Goal: Find specific page/section: Find specific page/section

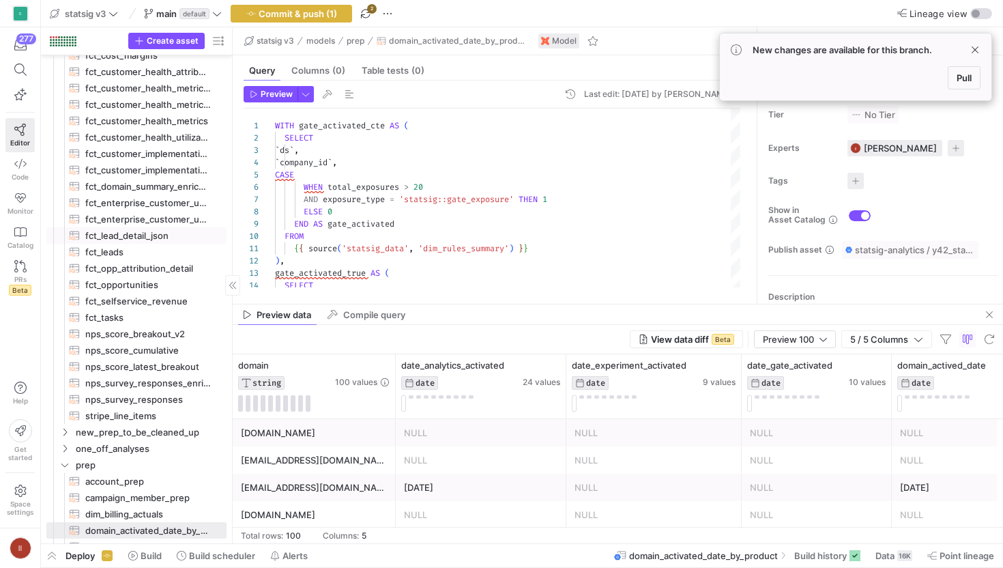
scroll to position [100, 0]
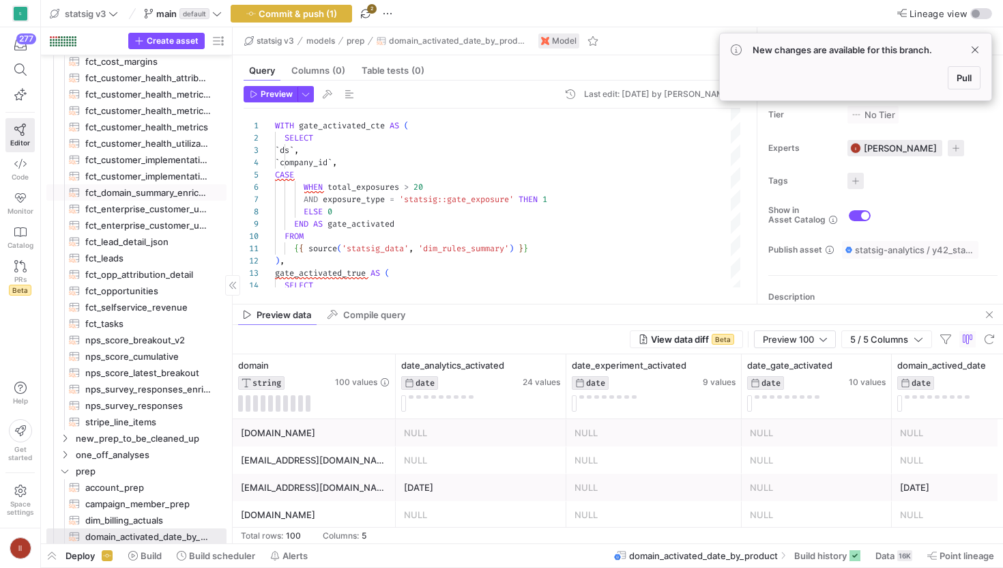
click at [154, 192] on span "fct_domain_summary_enriched​​​​​​​​​​" at bounding box center [148, 193] width 126 height 16
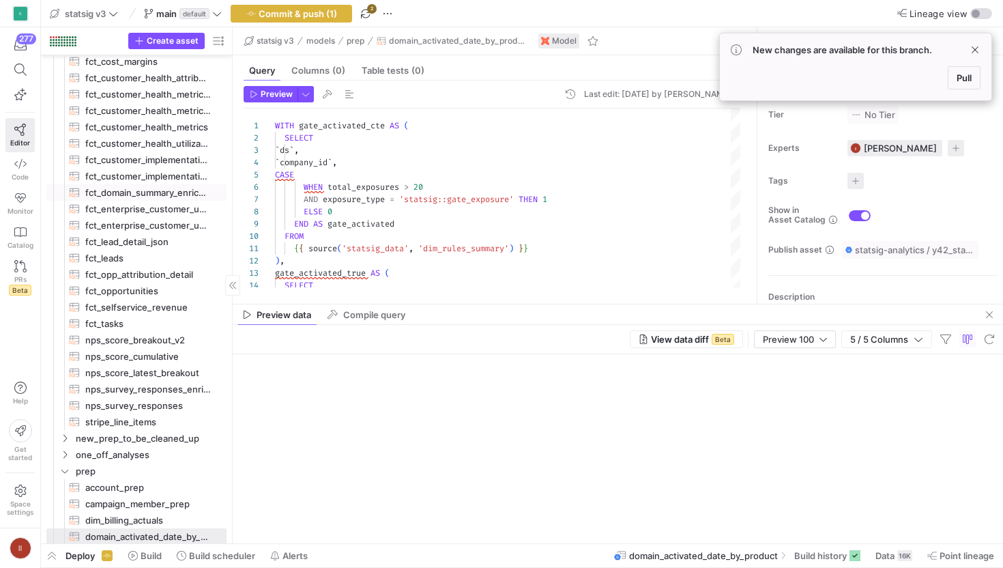
type textarea "{{ config(materialized='table') }} with fct_company_stats as ( select * from {{…"
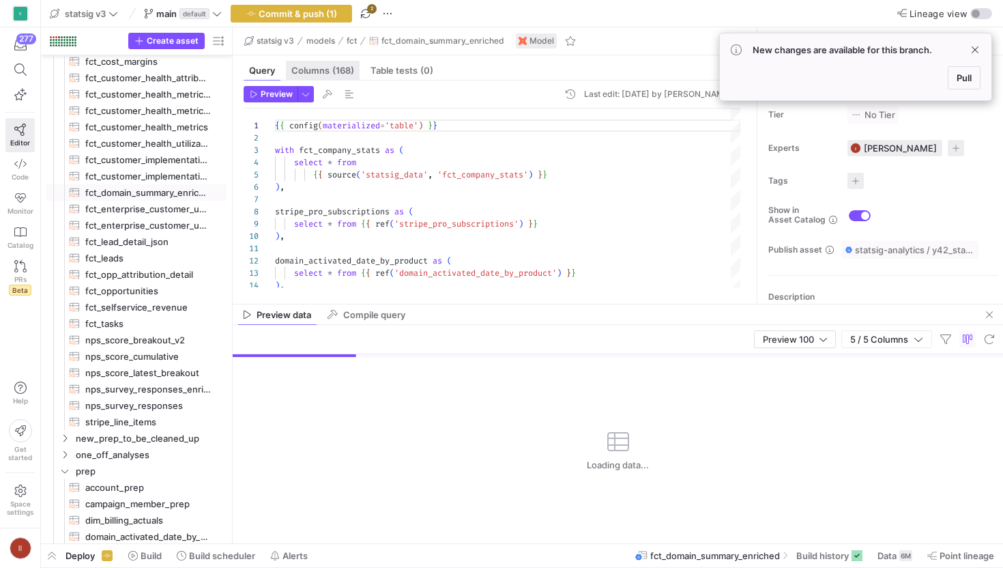
click at [341, 72] on span "(168)" at bounding box center [343, 70] width 22 height 9
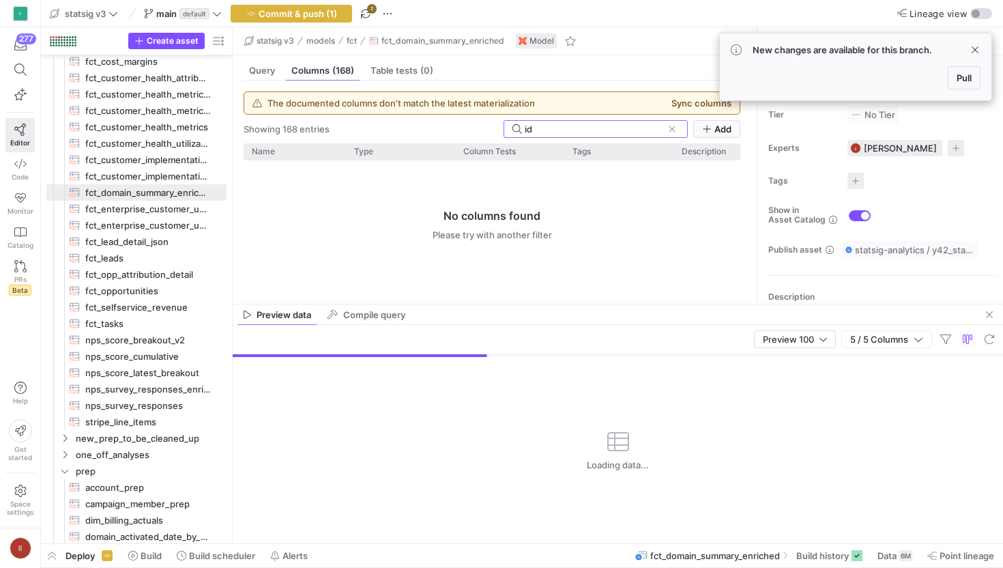
type input "i"
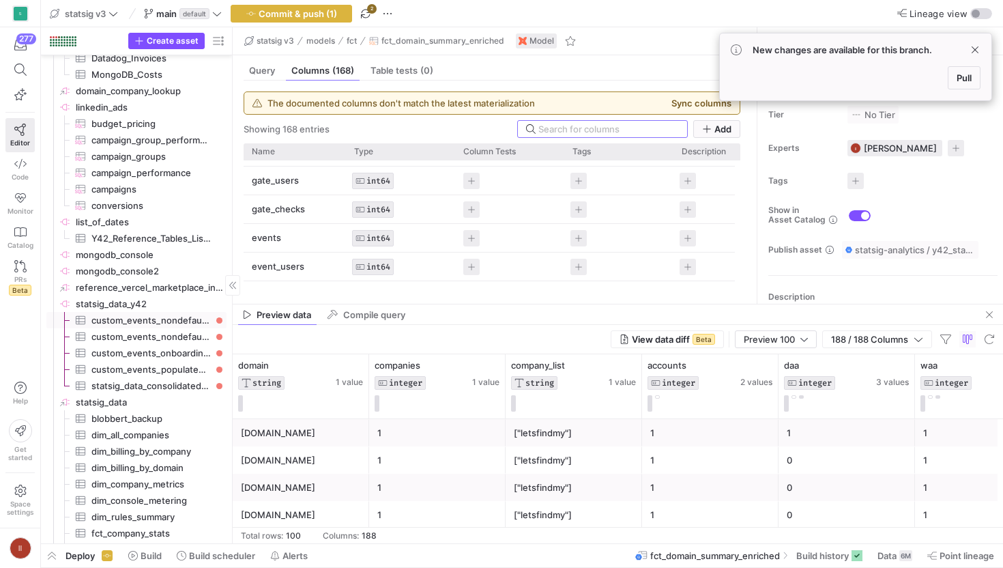
scroll to position [1435, 0]
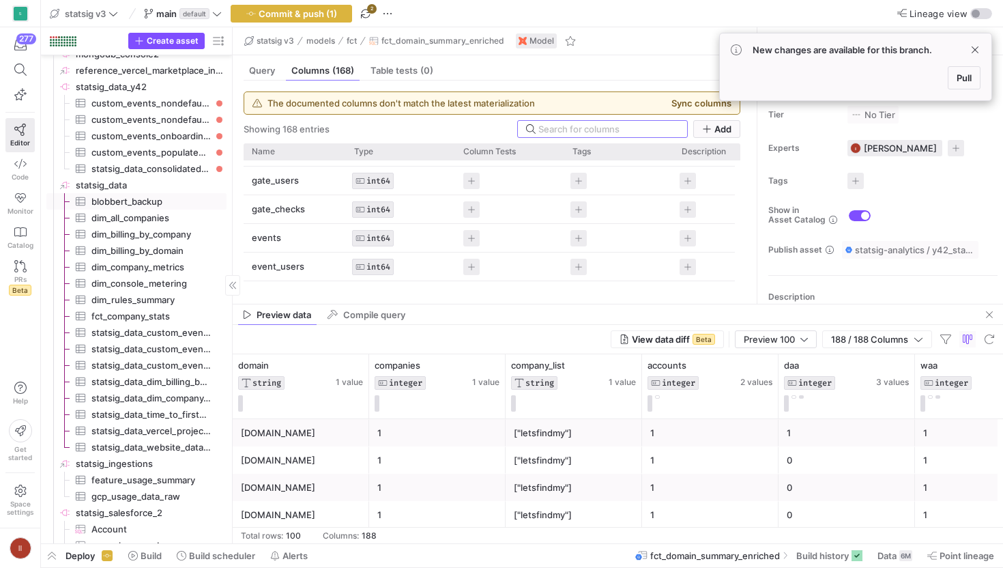
click at [144, 214] on span "dim_all_companies​​​​​​​​​" at bounding box center [150, 218] width 119 height 16
